Goal: Information Seeking & Learning: Understand process/instructions

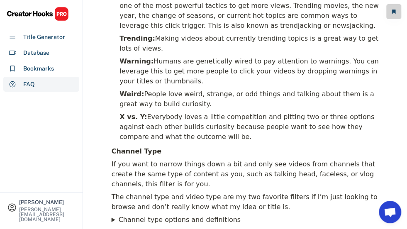
scroll to position [2017, 0]
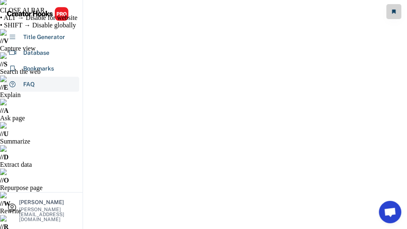
scroll to position [0, 0]
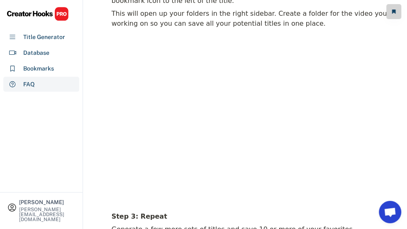
scroll to position [664, 0]
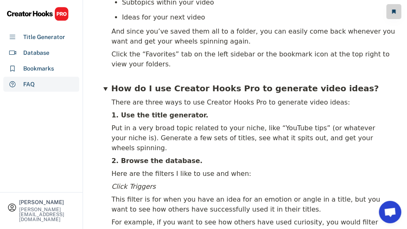
scroll to position [954, 0]
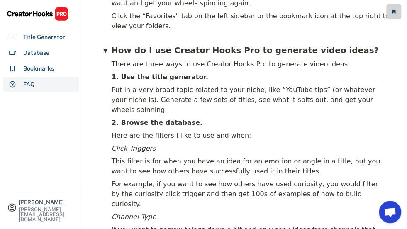
scroll to position [995, 0]
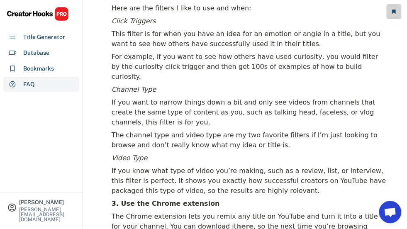
scroll to position [1120, 0]
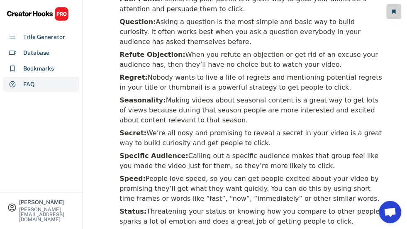
scroll to position [2820, 0]
